Goal: Information Seeking & Learning: Learn about a topic

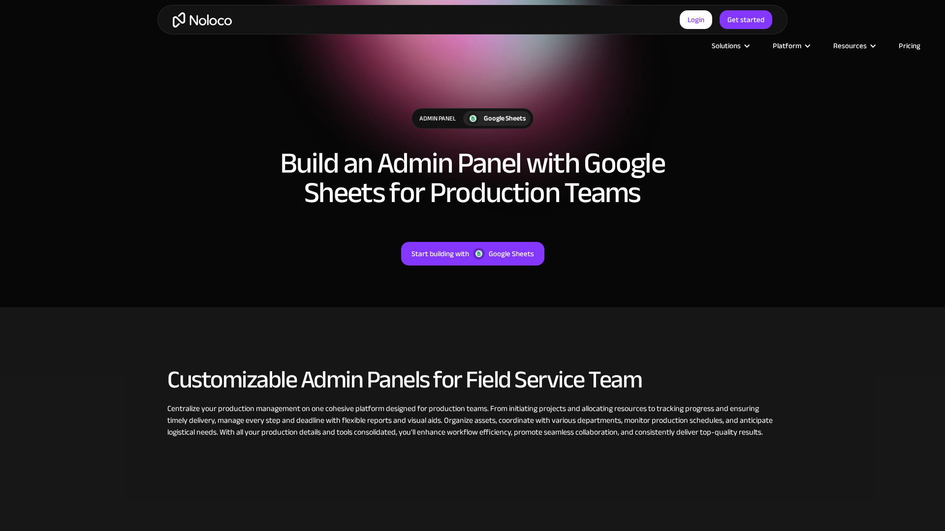
scroll to position [418, 0]
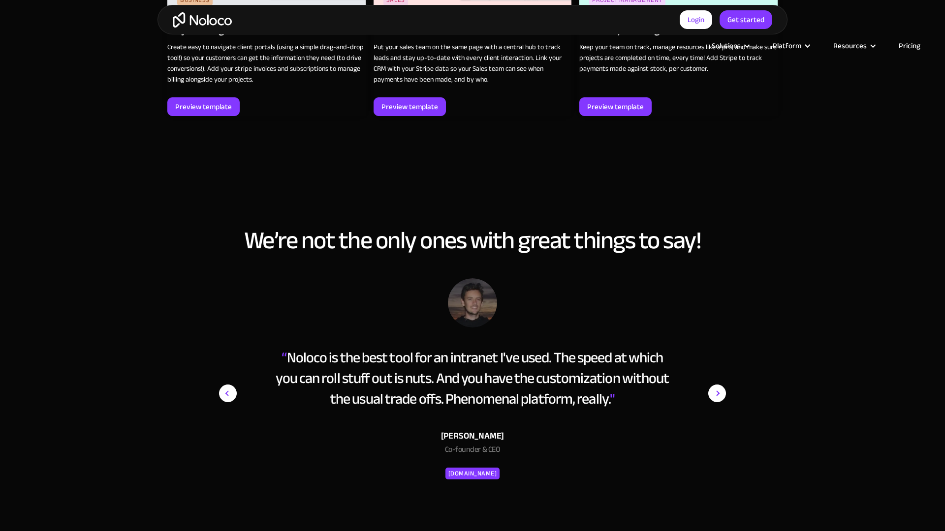
scroll to position [1831, 0]
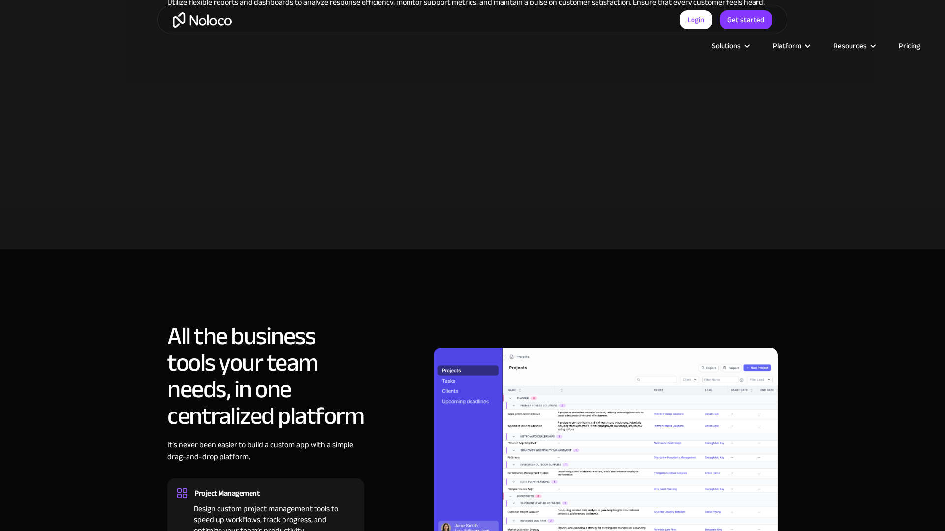
scroll to position [1361, 0]
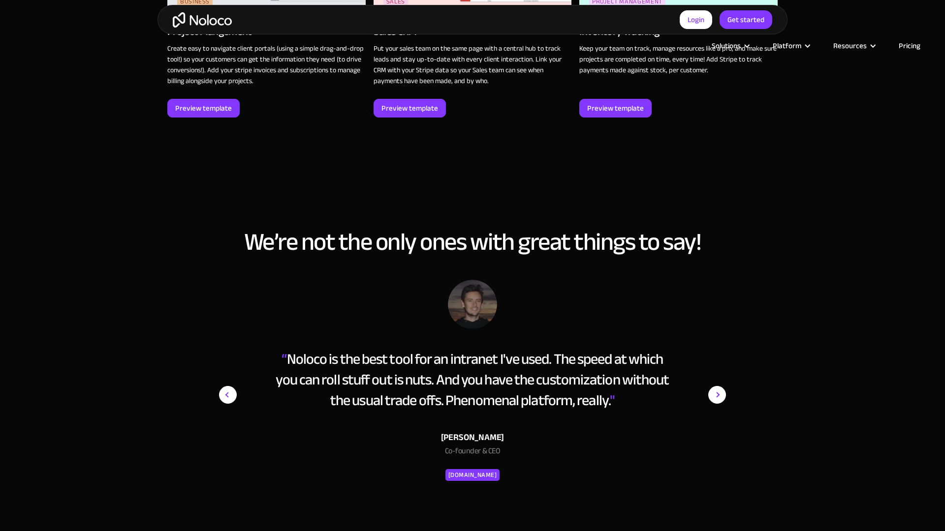
scroll to position [1830, 0]
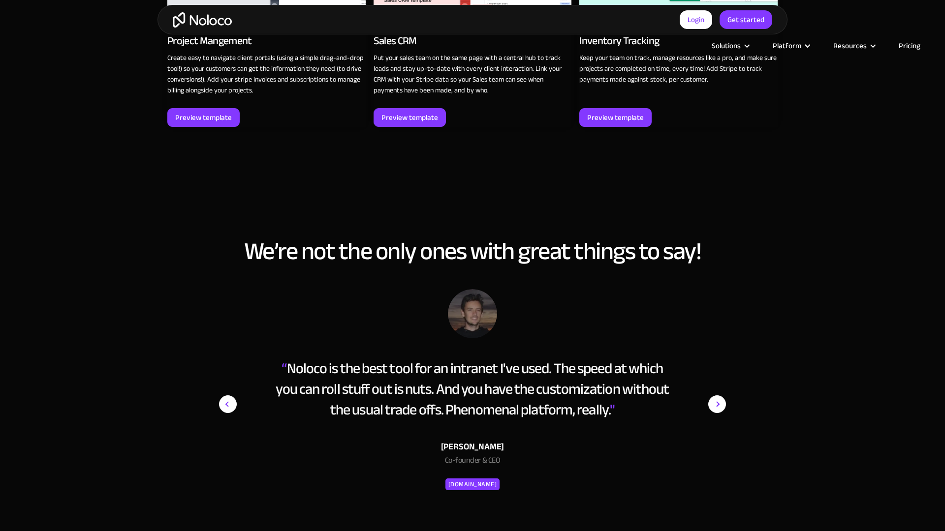
scroll to position [1832, 0]
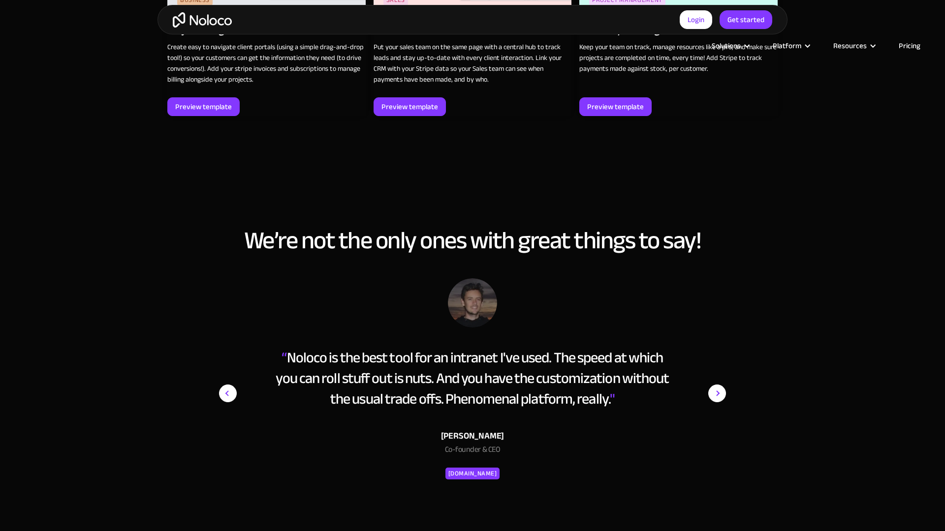
scroll to position [1831, 0]
